Goal: Task Accomplishment & Management: Use online tool/utility

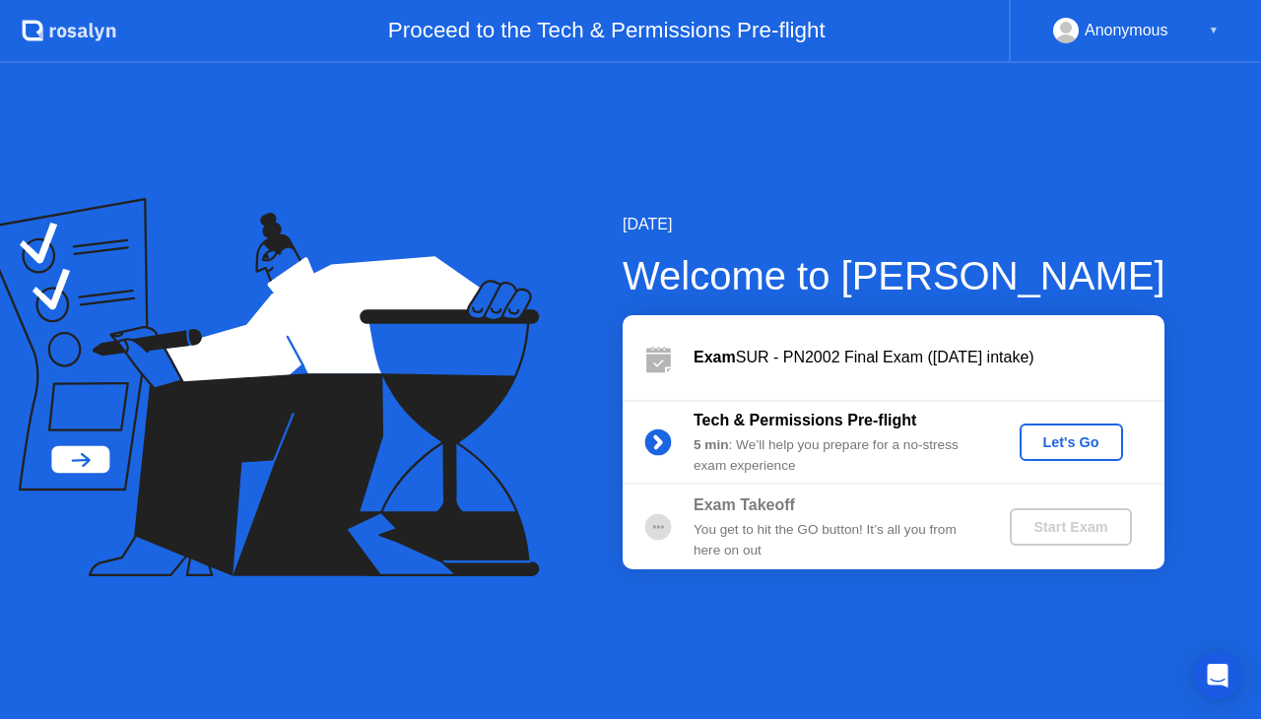
click at [1080, 425] on button "Let's Go" at bounding box center [1071, 442] width 103 height 37
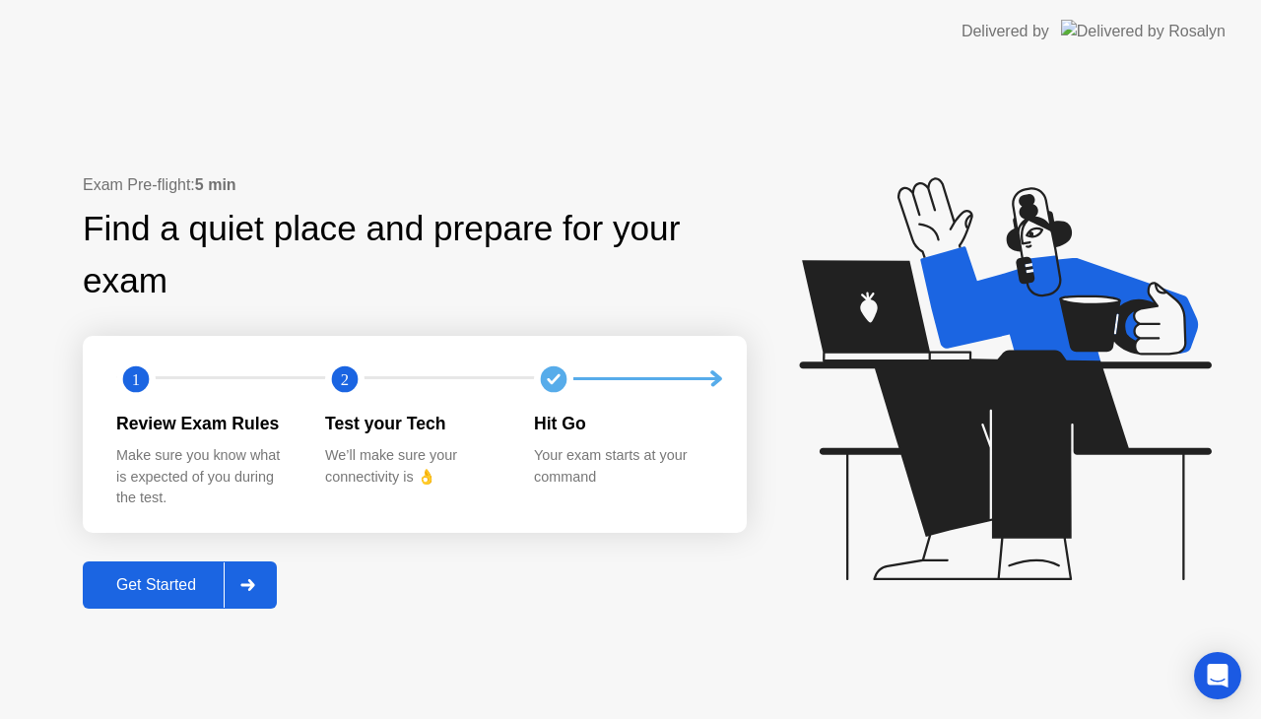
click at [150, 593] on div "Get Started" at bounding box center [156, 585] width 135 height 18
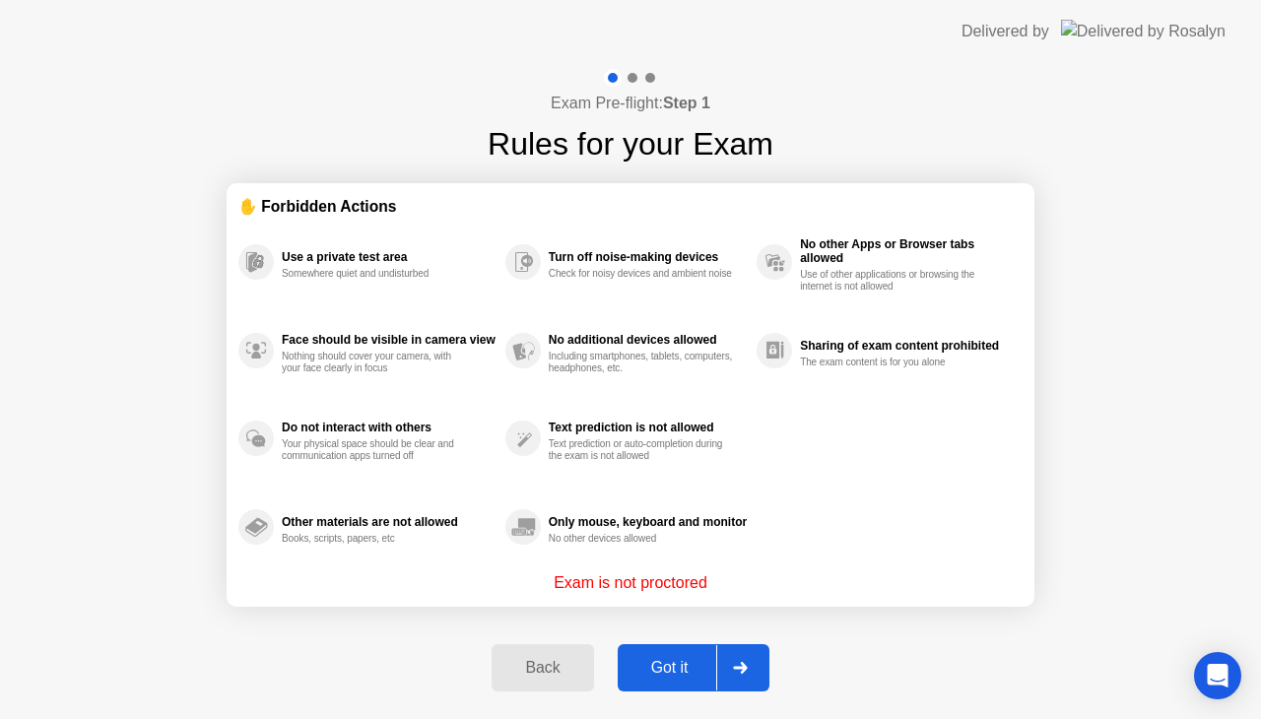
click at [669, 666] on div "Got it" at bounding box center [670, 668] width 93 height 18
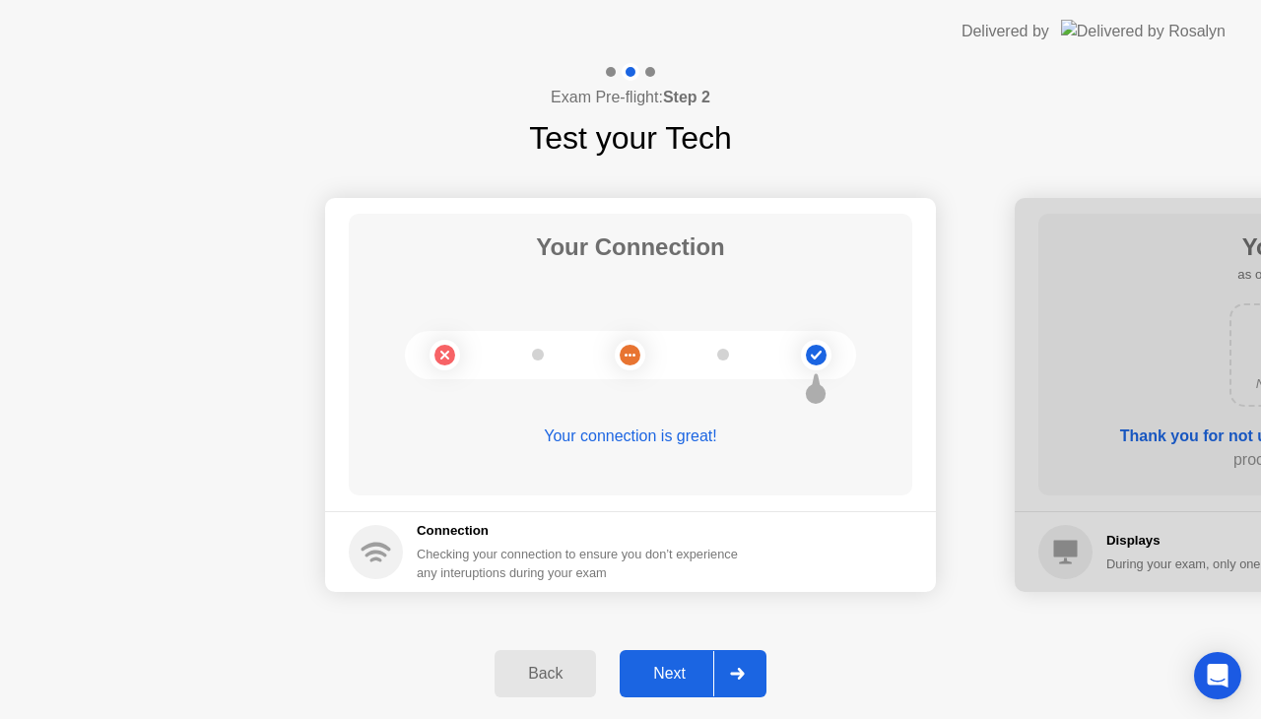
click at [669, 666] on div "Next" at bounding box center [670, 674] width 88 height 18
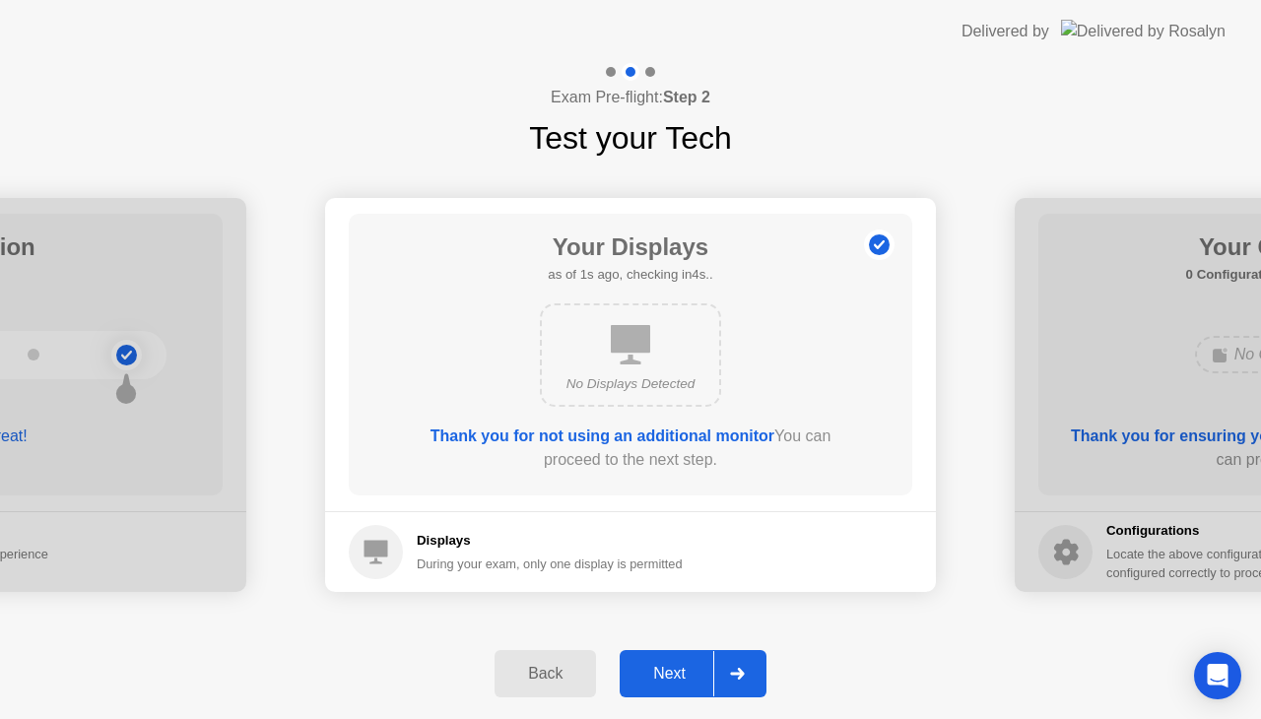
click at [669, 666] on div "Next" at bounding box center [670, 674] width 88 height 18
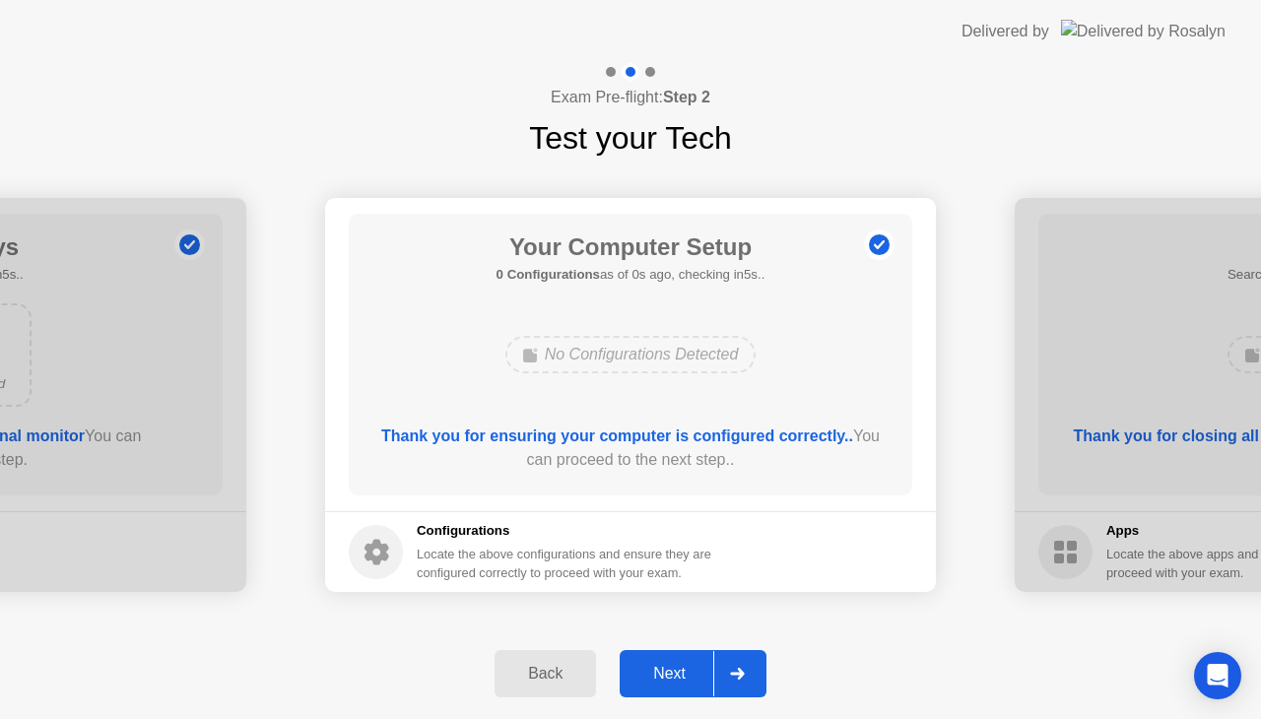
click at [669, 666] on div "Next" at bounding box center [670, 674] width 88 height 18
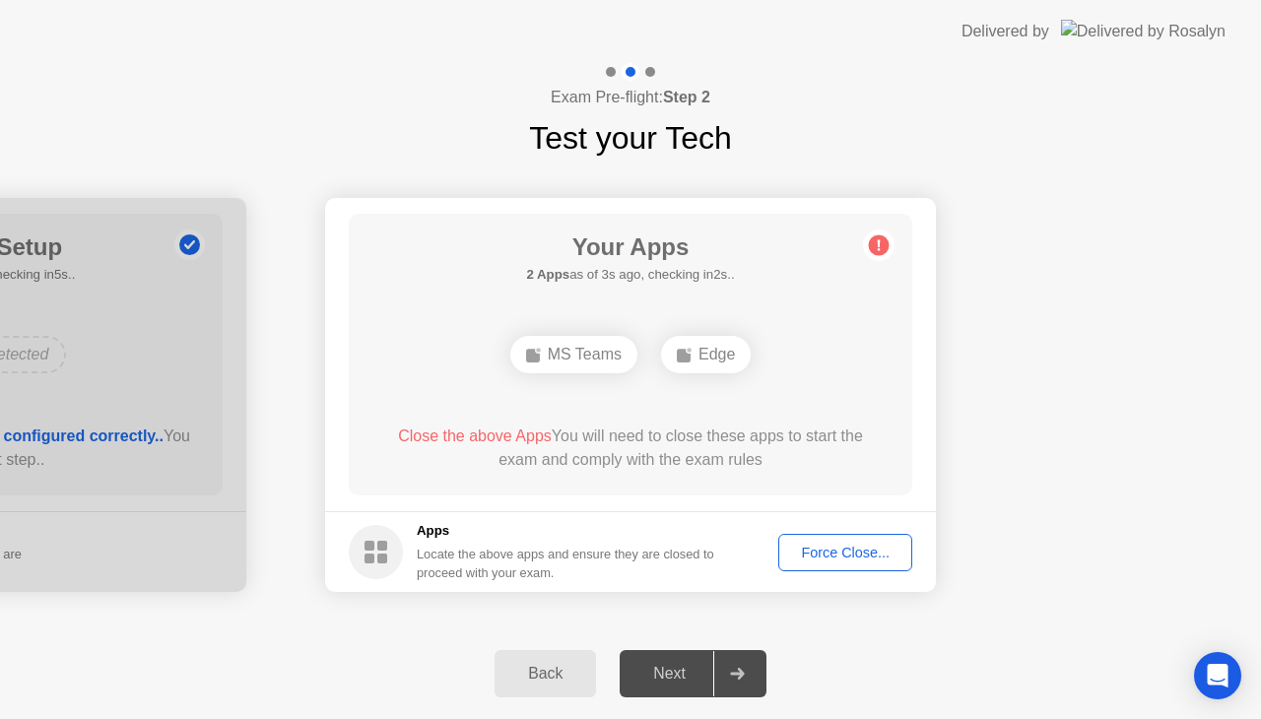
click at [824, 545] on div "Force Close..." at bounding box center [845, 553] width 120 height 16
click at [794, 553] on div "Force Close..." at bounding box center [845, 553] width 120 height 16
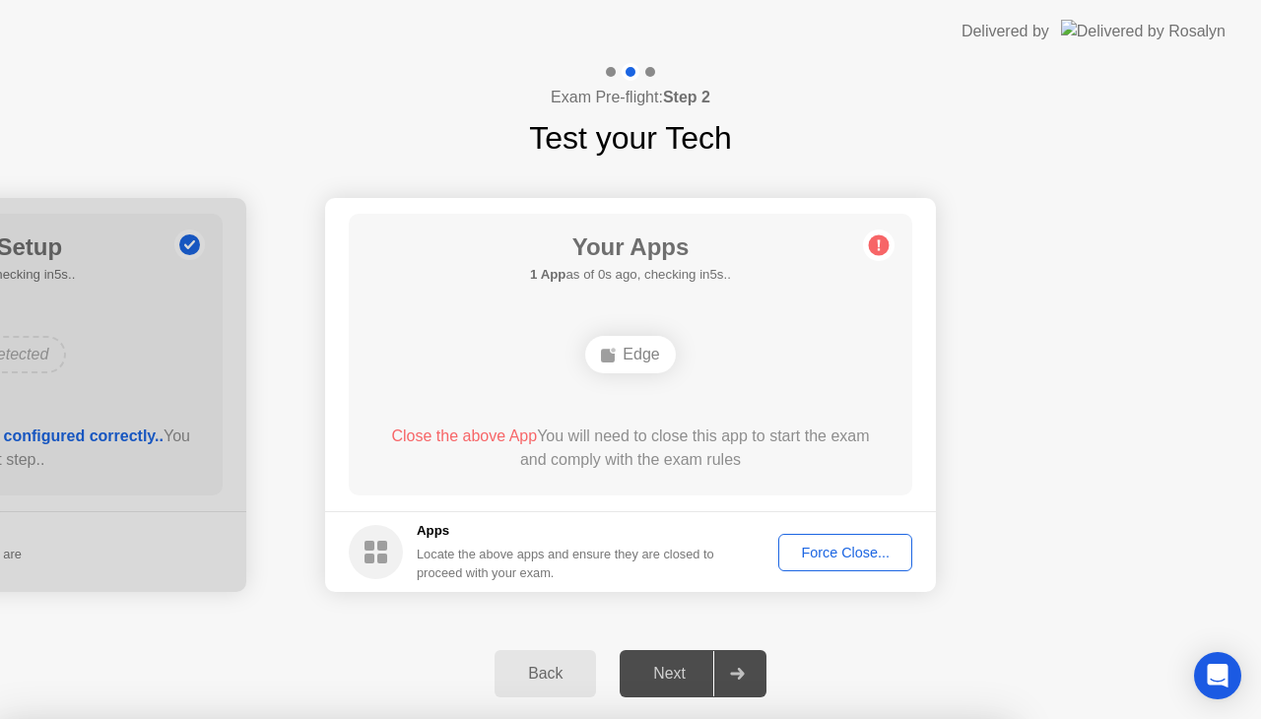
click at [802, 559] on div "Force Close..." at bounding box center [845, 553] width 120 height 16
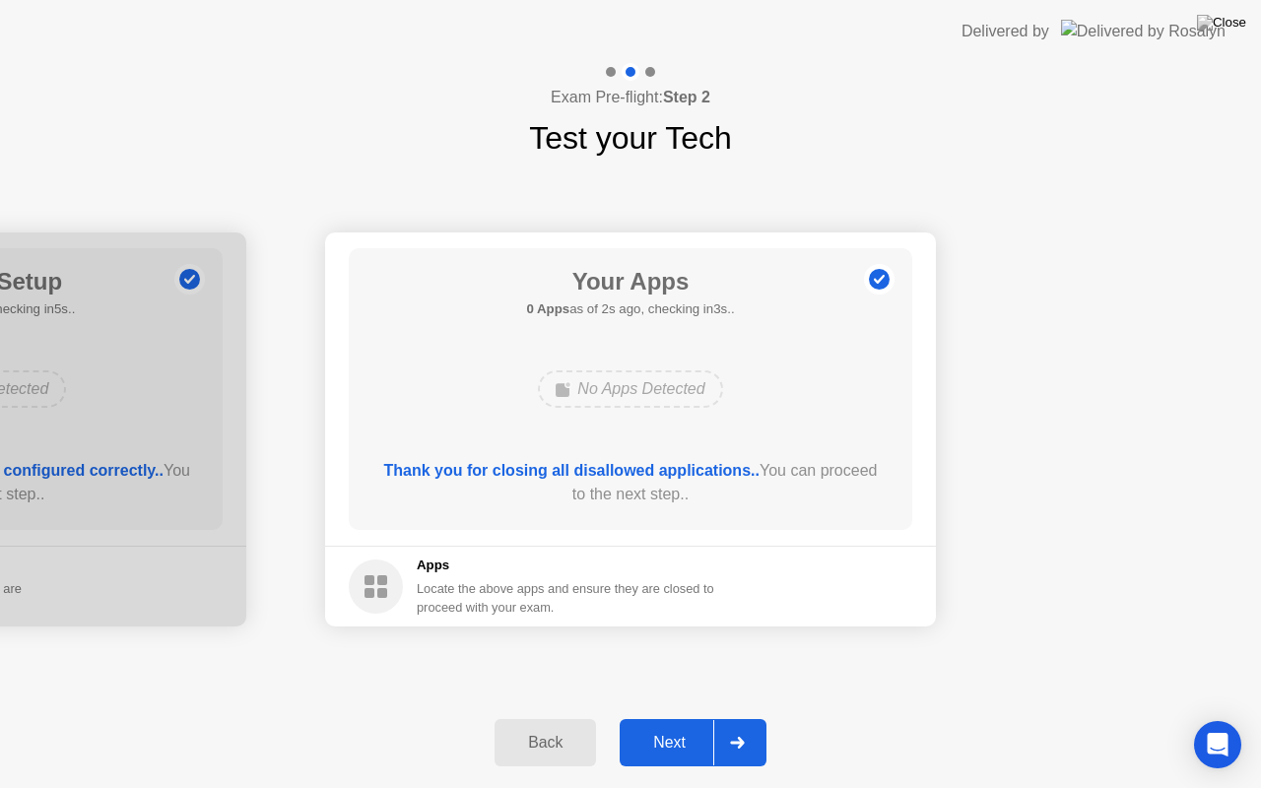
click at [637, 718] on div "Next" at bounding box center [670, 743] width 88 height 18
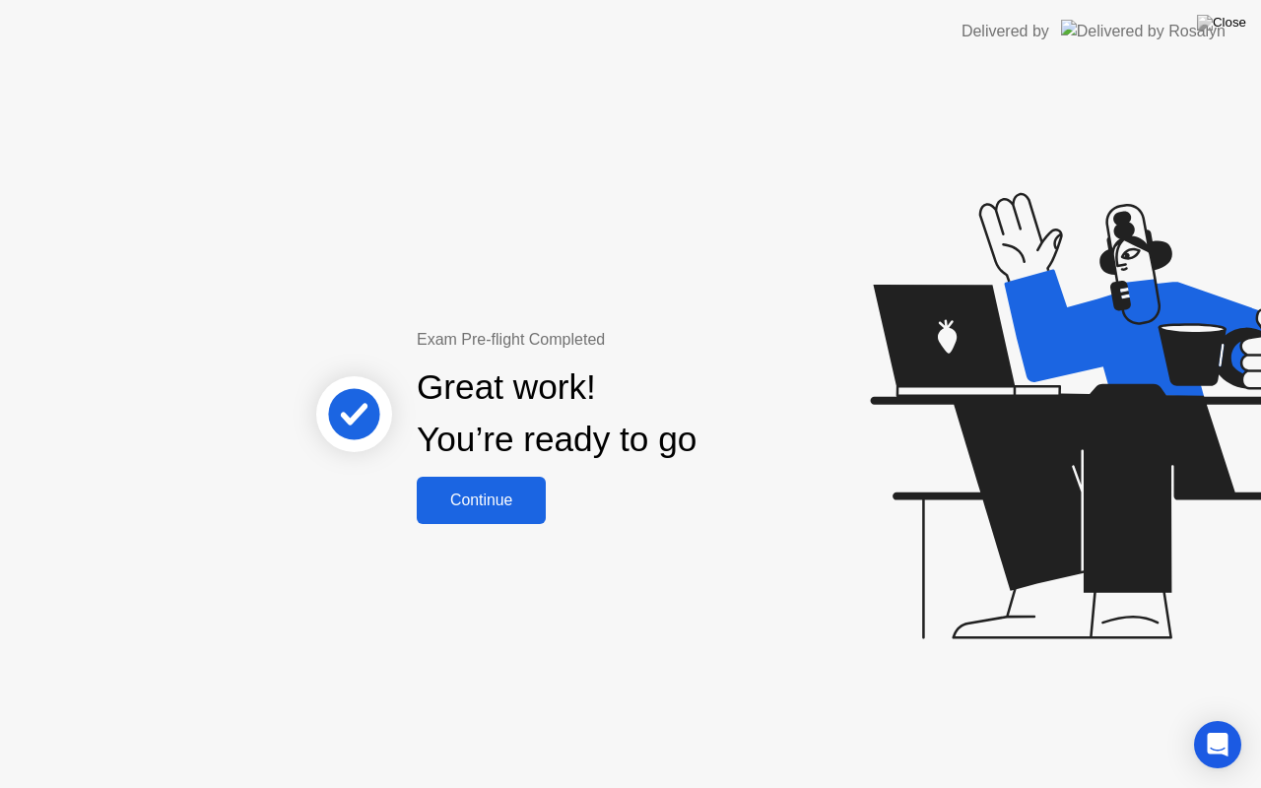
click at [490, 514] on button "Continue" at bounding box center [481, 500] width 129 height 47
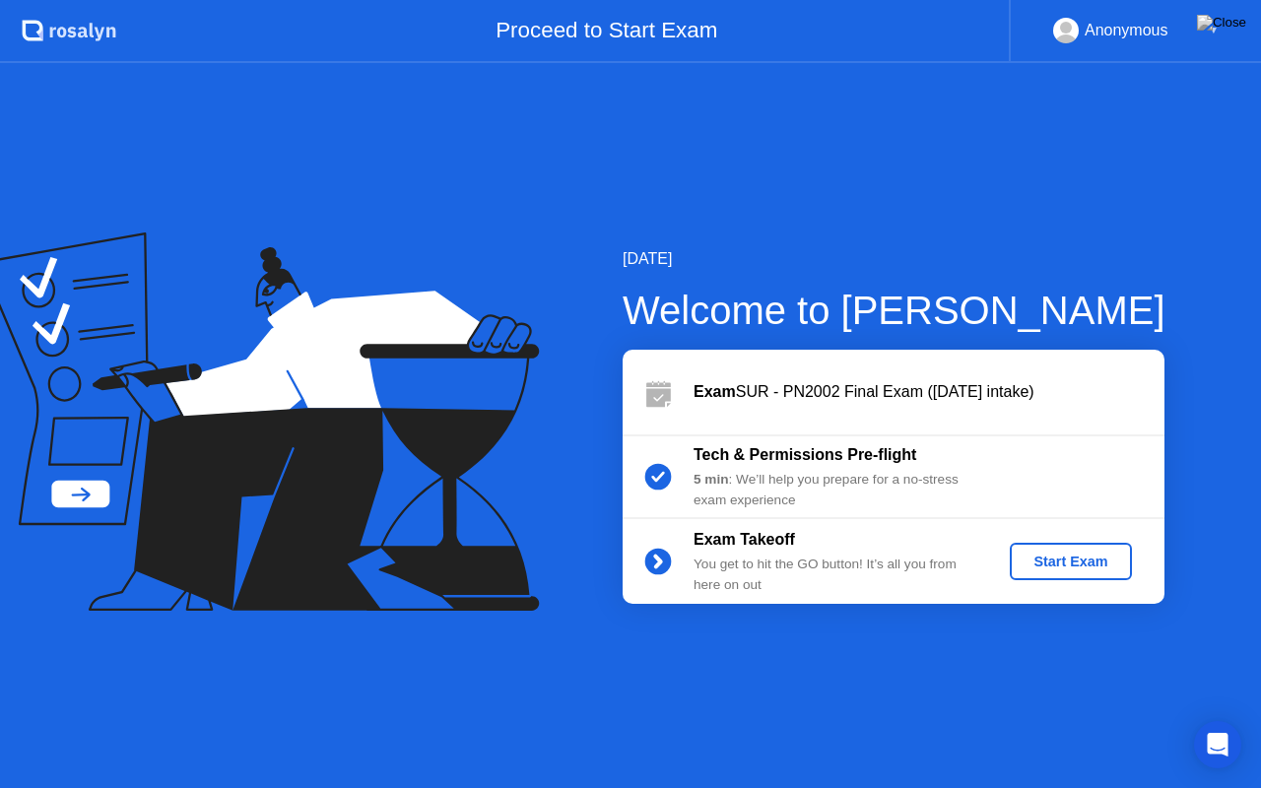
click at [1046, 557] on div "Start Exam" at bounding box center [1070, 562] width 105 height 16
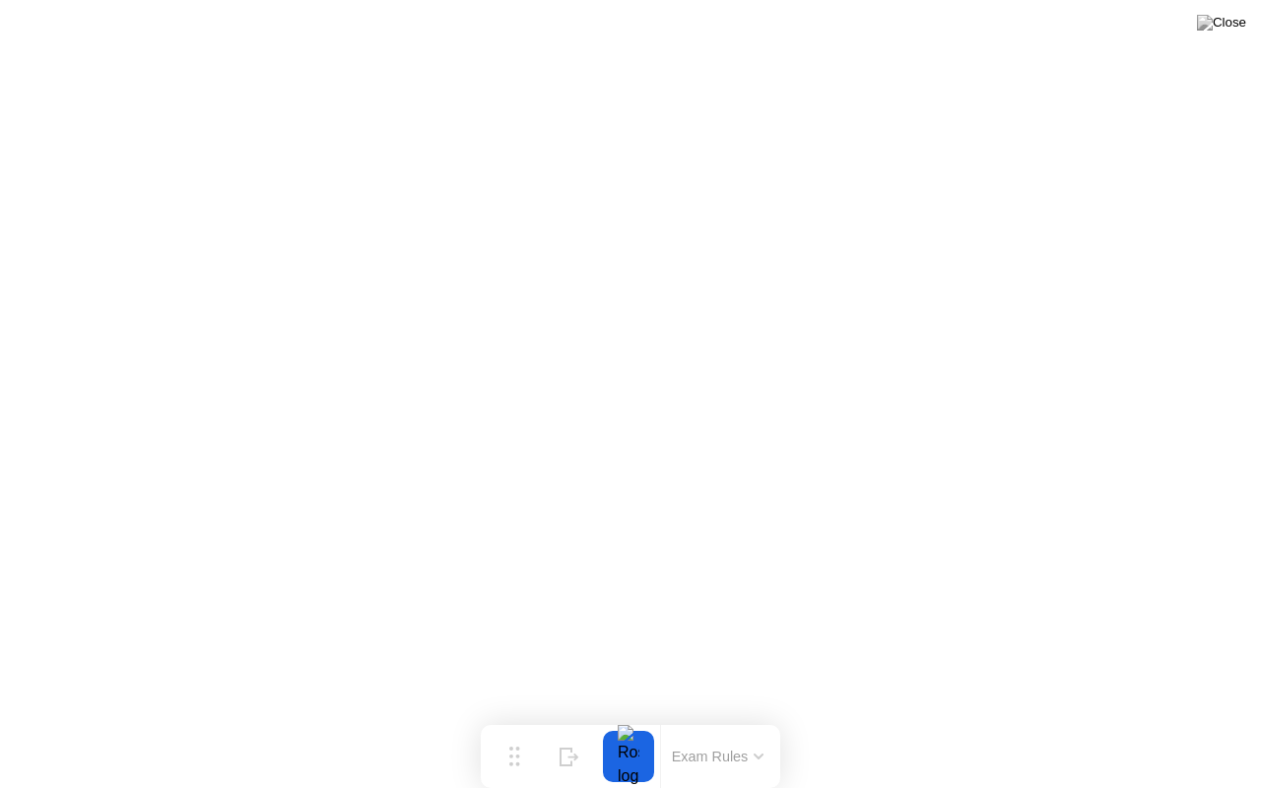
click at [1224, 35] on button at bounding box center [1221, 23] width 59 height 26
